Goal: Task Accomplishment & Management: Use online tool/utility

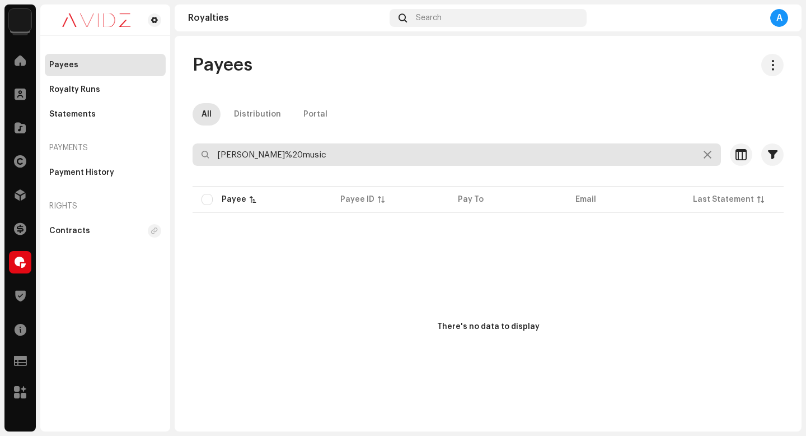
click at [337, 157] on input "[PERSON_NAME]%20music" at bounding box center [457, 154] width 529 height 22
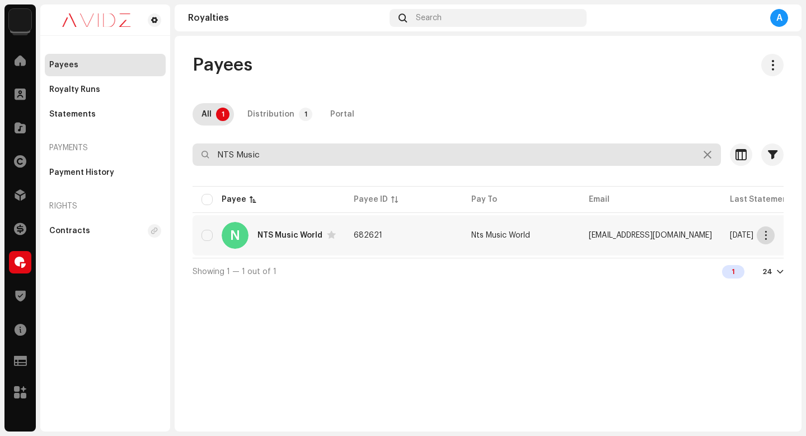
type input "NTS Music"
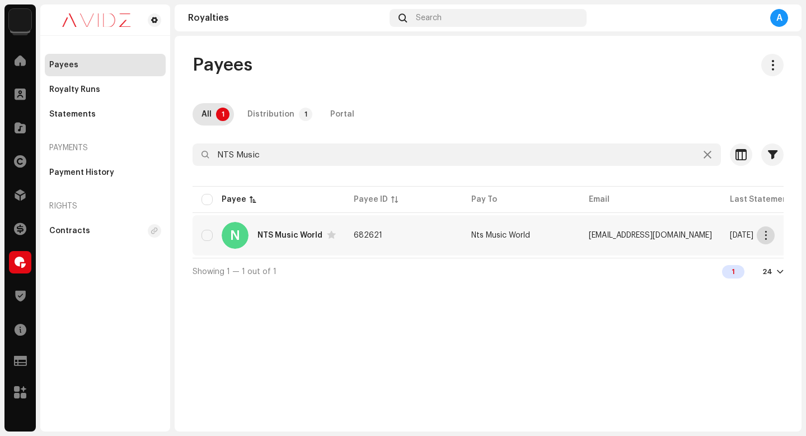
click at [769, 232] on span "button" at bounding box center [766, 235] width 8 height 9
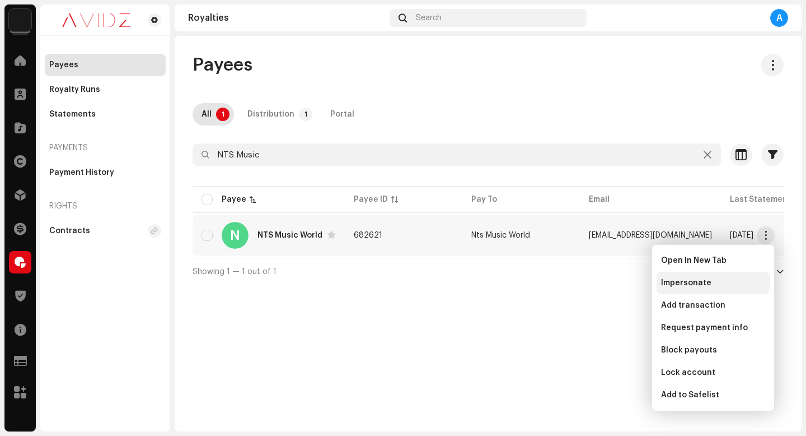
click at [739, 276] on div "Impersonate" at bounding box center [713, 283] width 113 height 22
